Goal: Navigation & Orientation: Find specific page/section

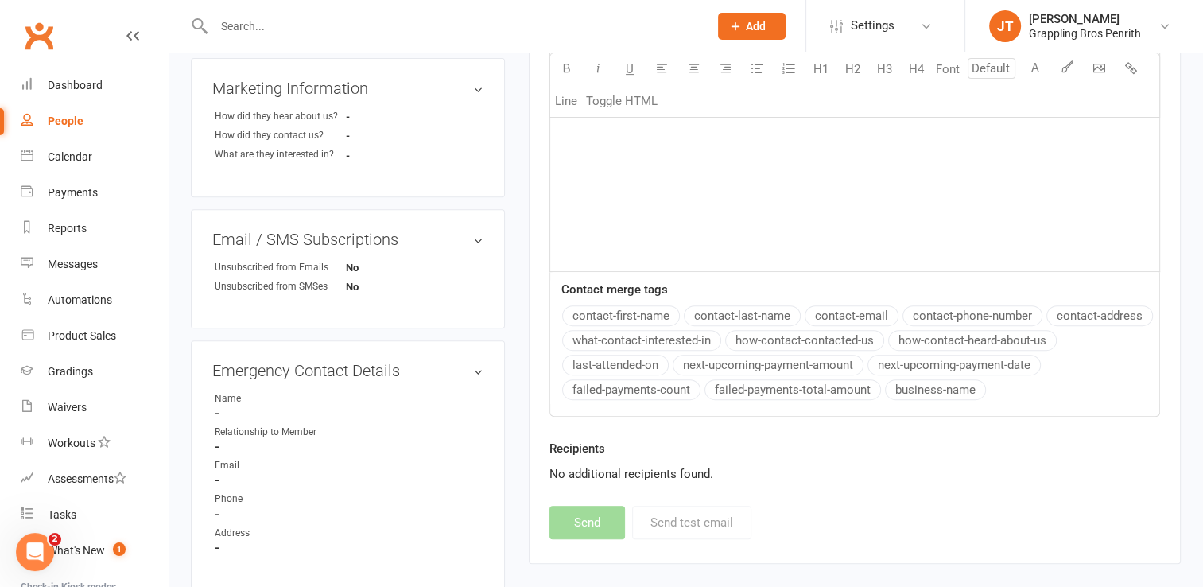
click at [68, 119] on div "People" at bounding box center [66, 121] width 36 height 13
select select "50"
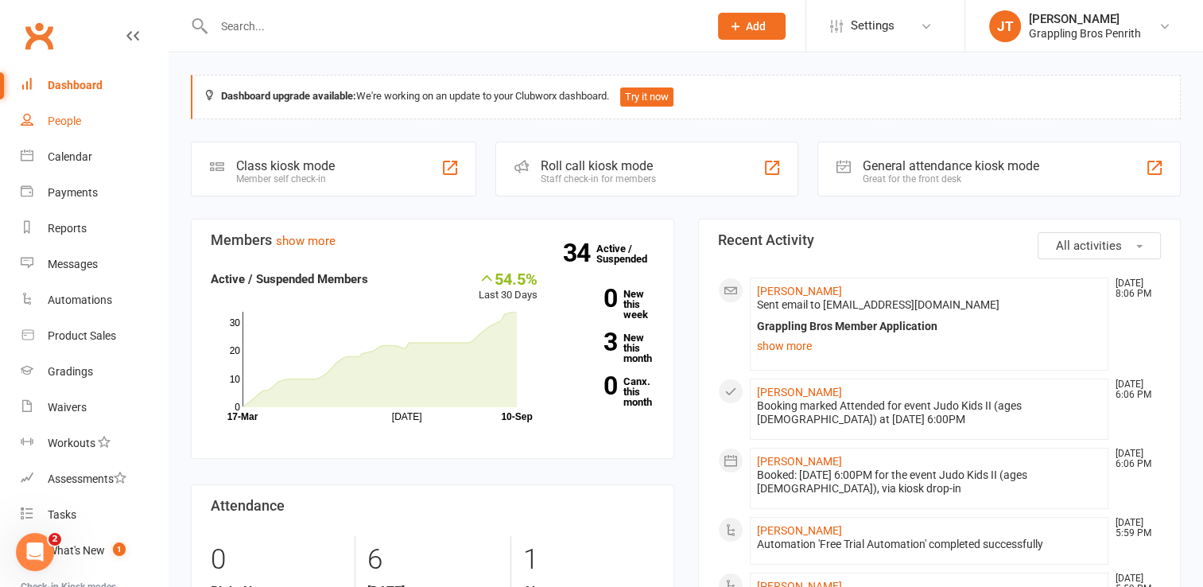
click at [73, 128] on link "People" at bounding box center [94, 121] width 147 height 36
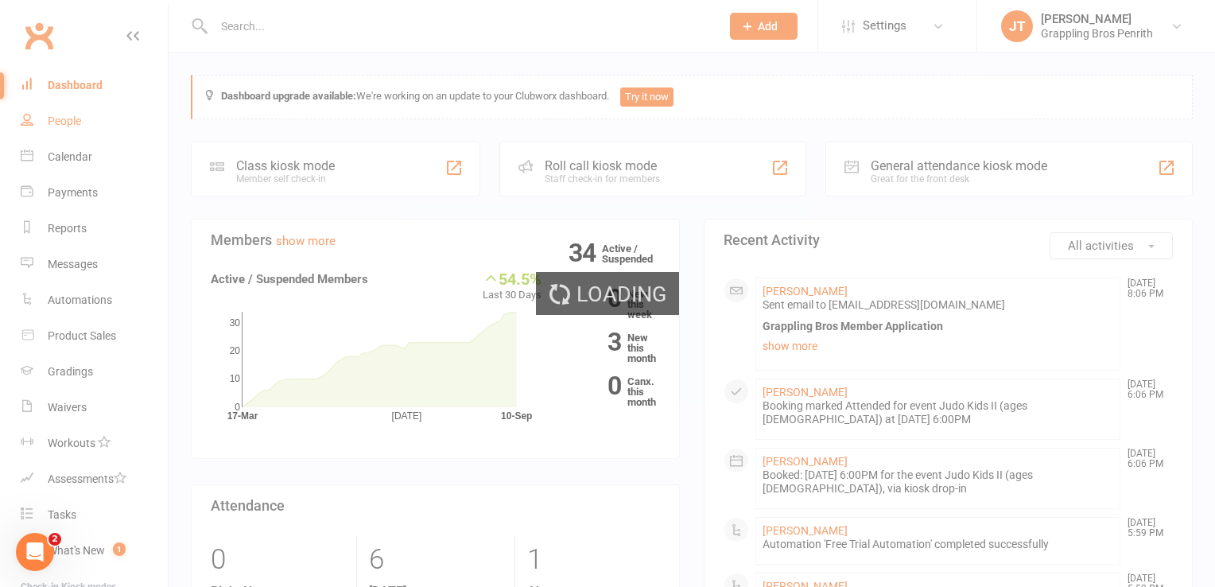
select select "50"
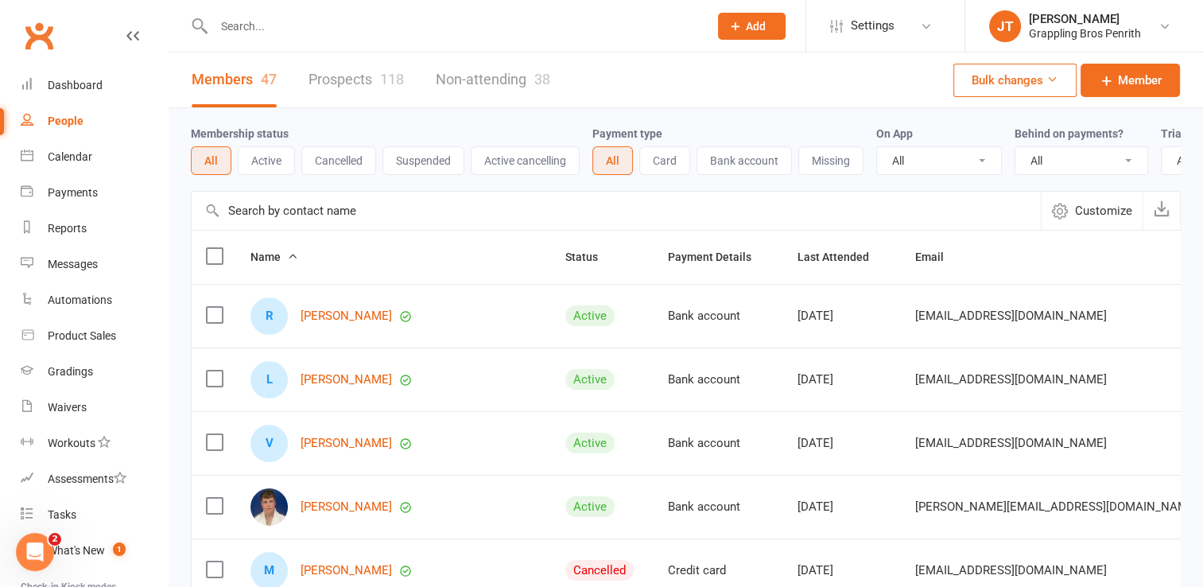
click at [359, 78] on link "Prospects 118" at bounding box center [356, 79] width 95 height 55
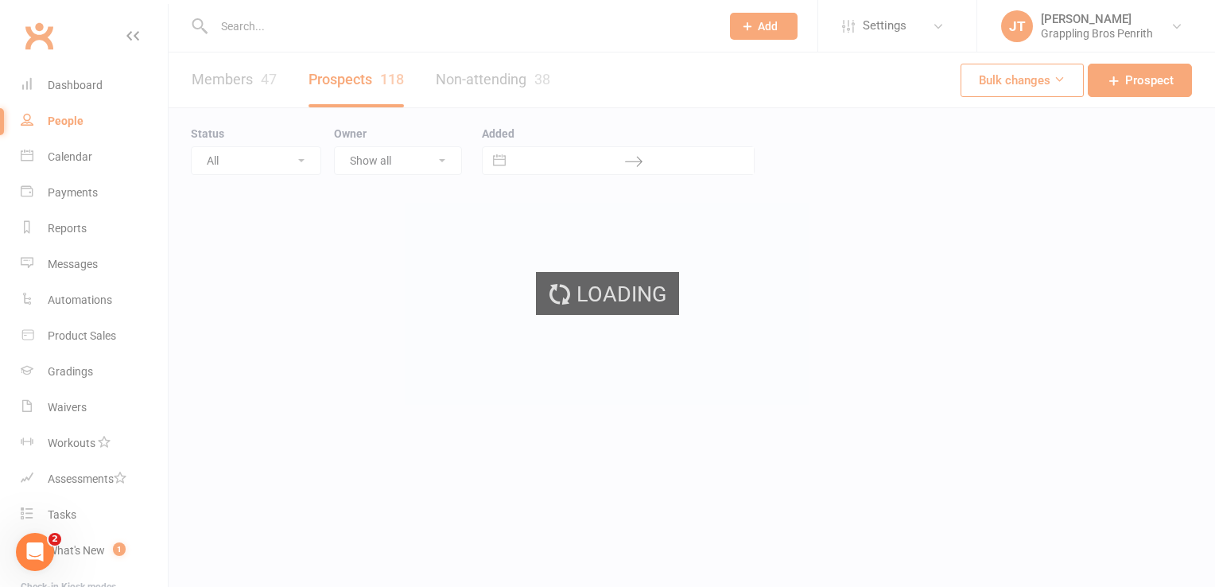
select select "50"
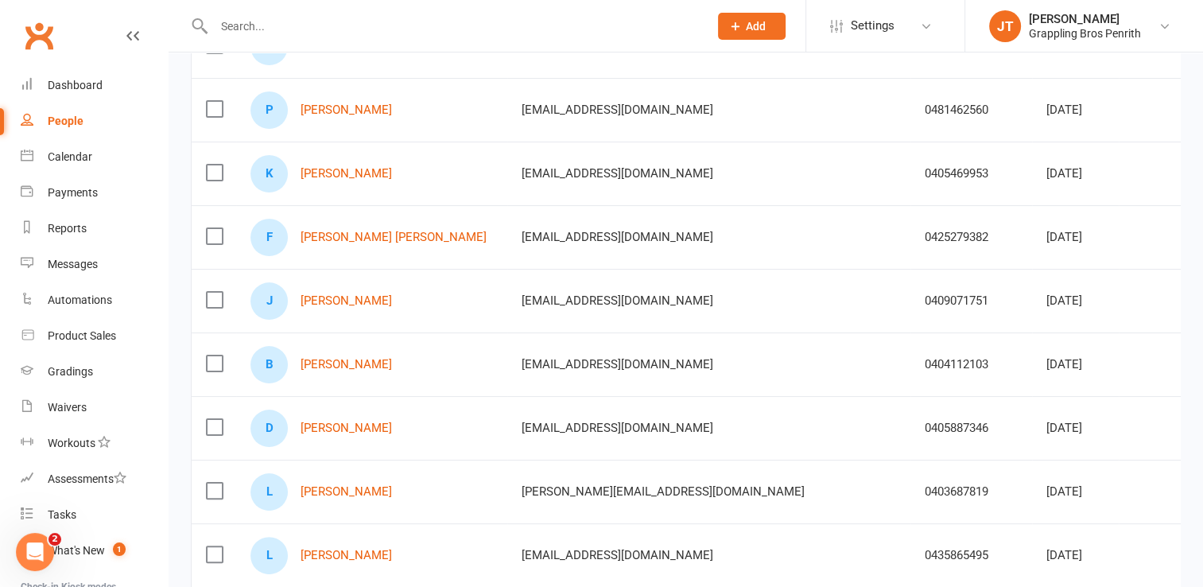
scroll to position [314, 0]
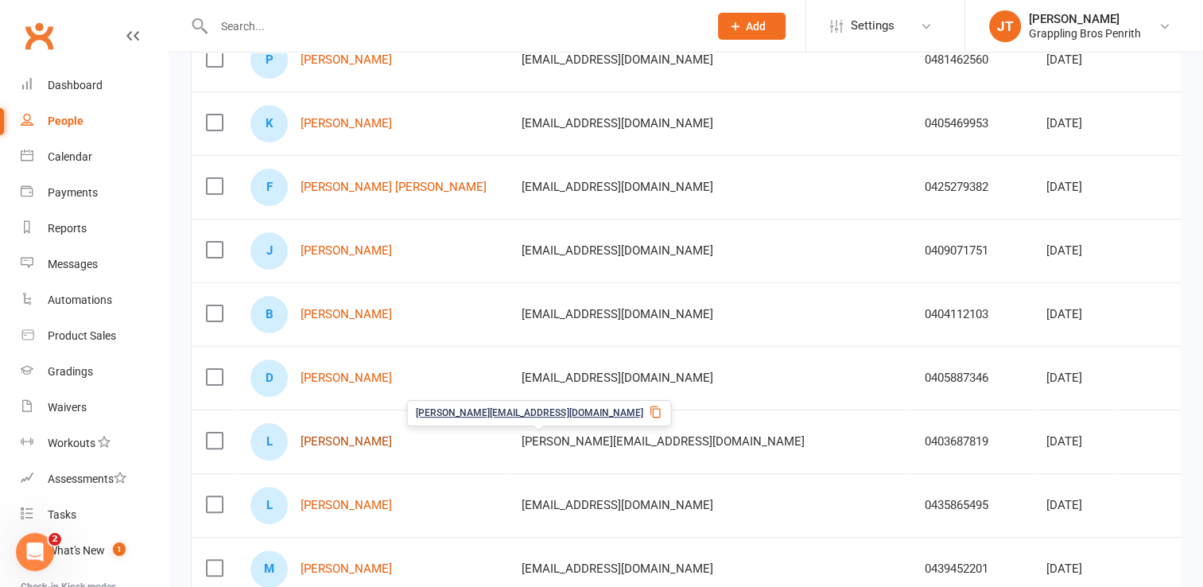
click at [348, 439] on link "[PERSON_NAME]" at bounding box center [346, 442] width 91 height 14
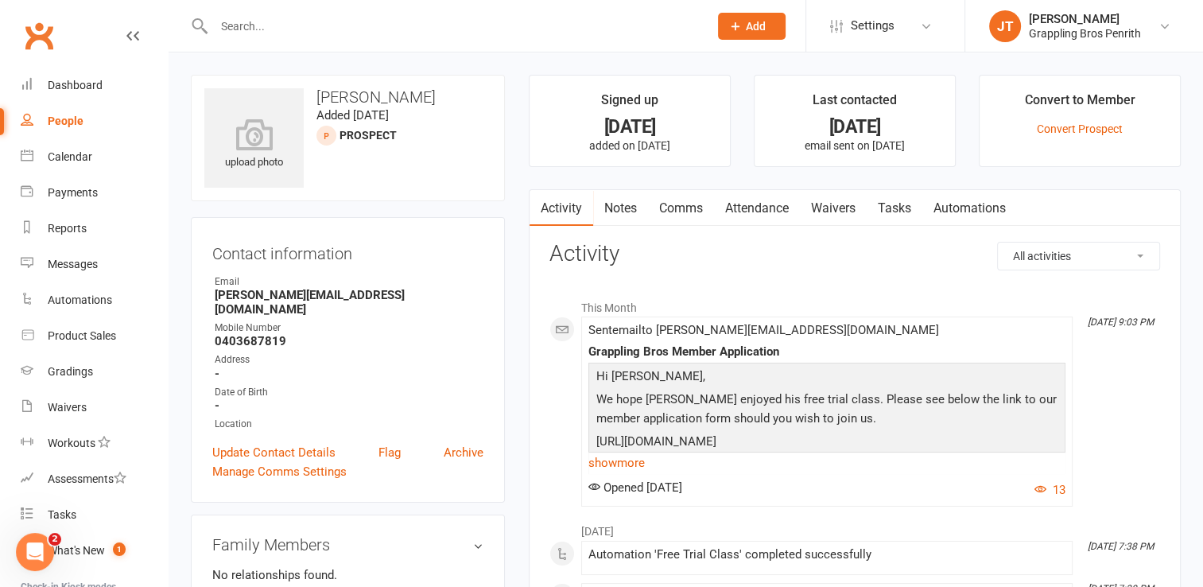
click at [68, 129] on link "People" at bounding box center [94, 121] width 147 height 36
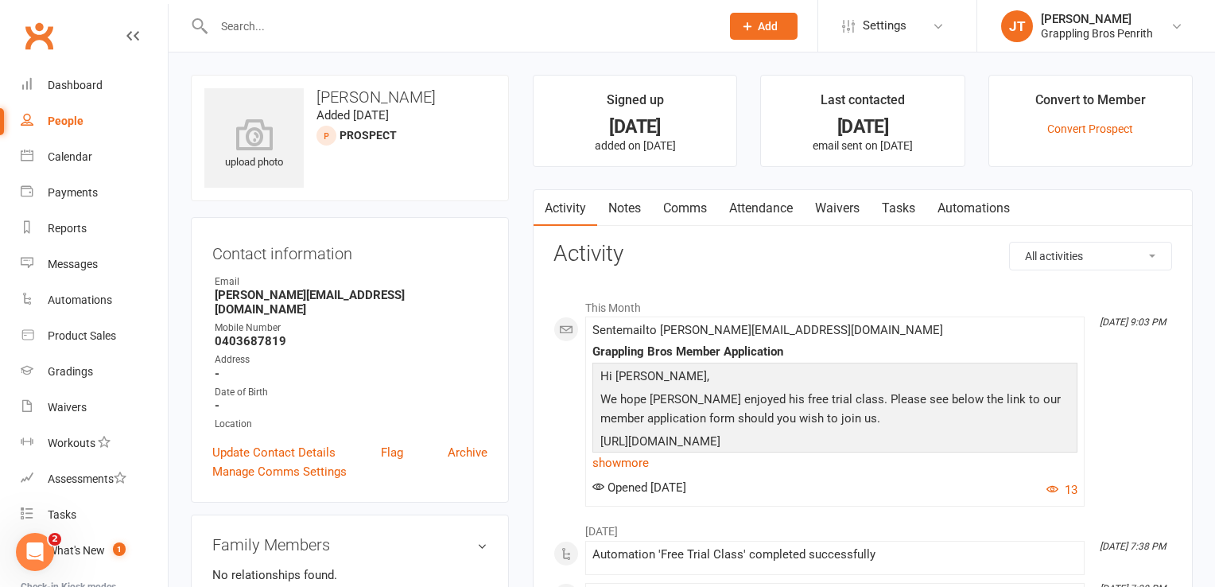
select select "50"
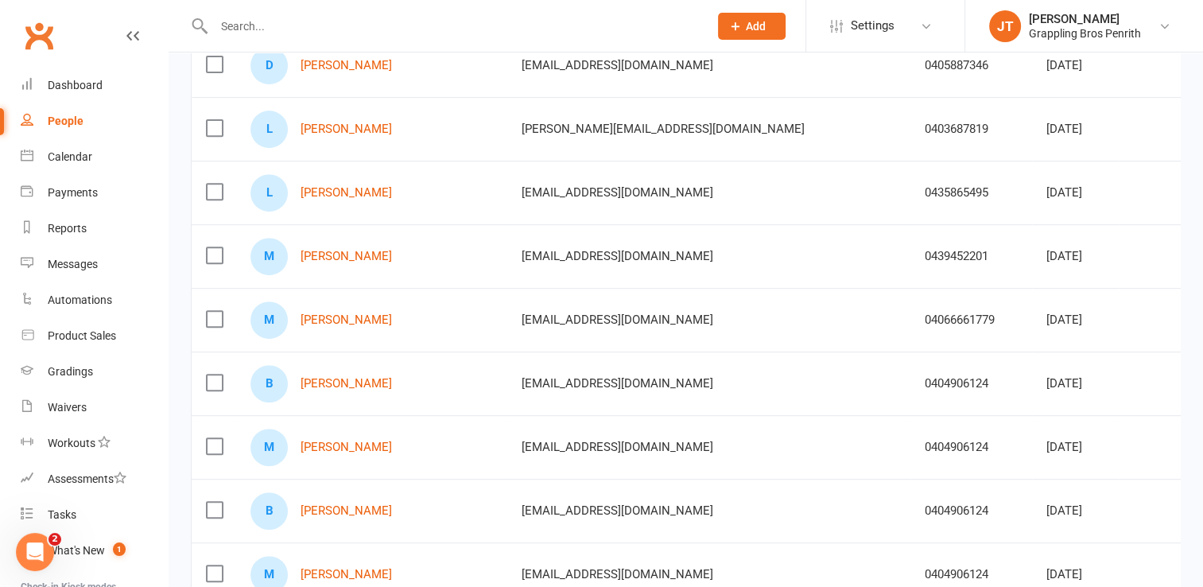
scroll to position [585, 0]
